Goal: Navigation & Orientation: Understand site structure

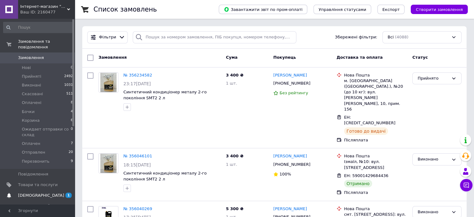
click at [38, 192] on span "[DEMOGRAPHIC_DATA]" at bounding box center [41, 195] width 46 height 6
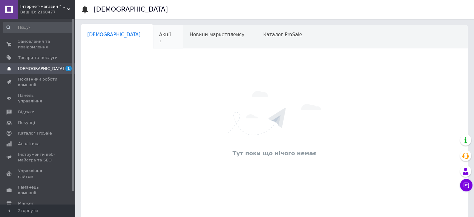
click at [159, 41] on span "1" at bounding box center [165, 41] width 12 height 5
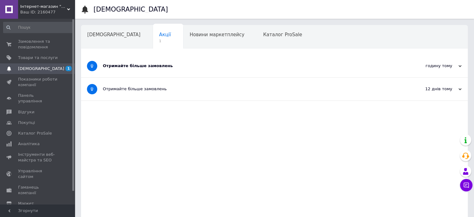
click at [142, 58] on div "Отримайте більше замовлень" at bounding box center [251, 66] width 296 height 23
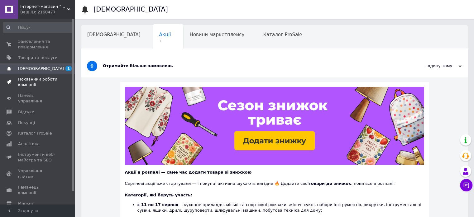
click at [31, 79] on span "Показники роботи компанії" at bounding box center [38, 81] width 40 height 11
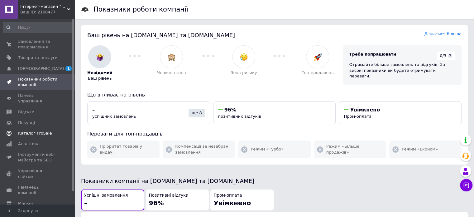
click at [36, 130] on span "Каталог ProSale" at bounding box center [35, 133] width 34 height 6
